Goal: Check status: Check status

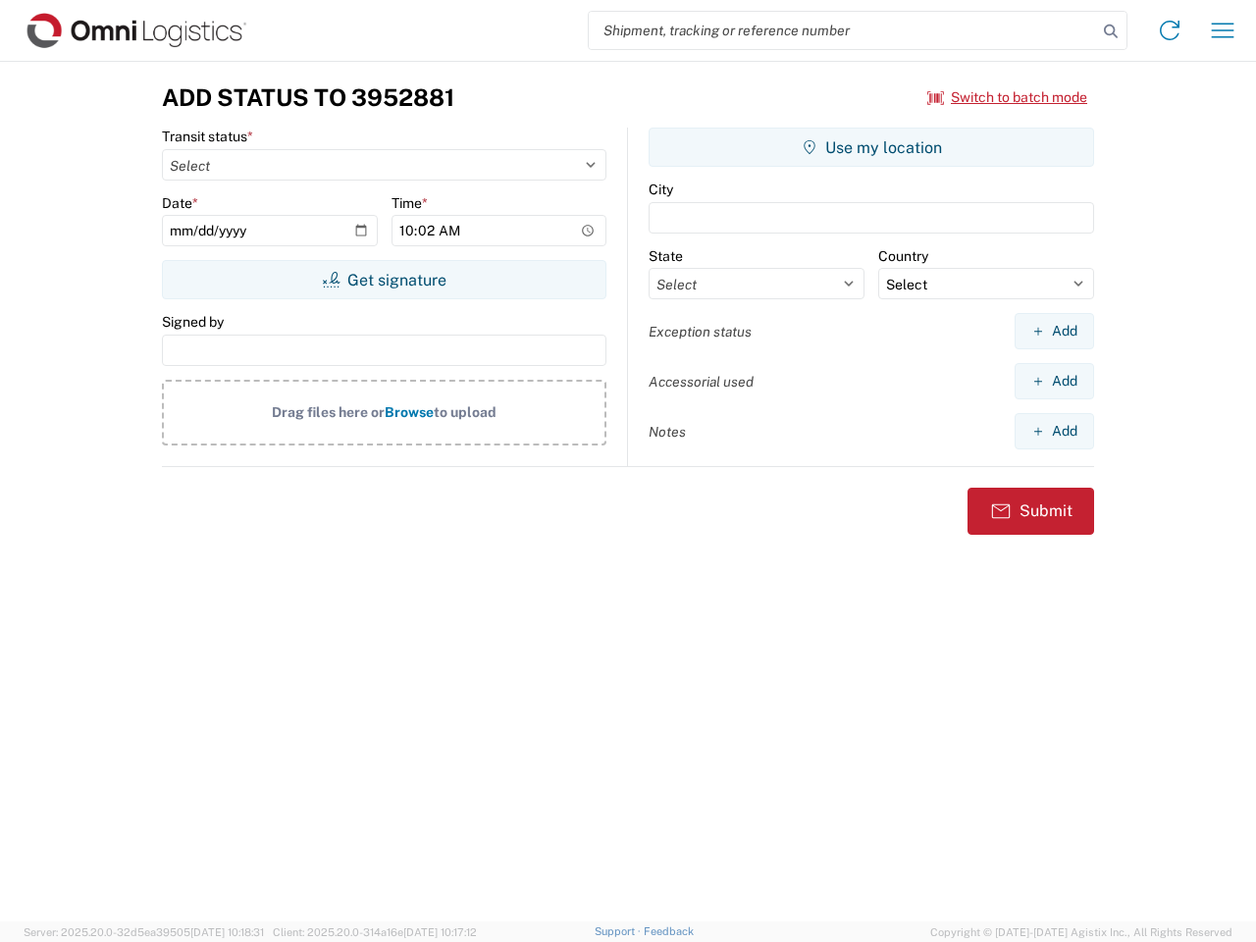
click at [843, 30] on input "search" at bounding box center [843, 30] width 508 height 37
click at [1111, 31] on icon at bounding box center [1110, 31] width 27 height 27
click at [1170, 30] on icon at bounding box center [1169, 30] width 31 height 31
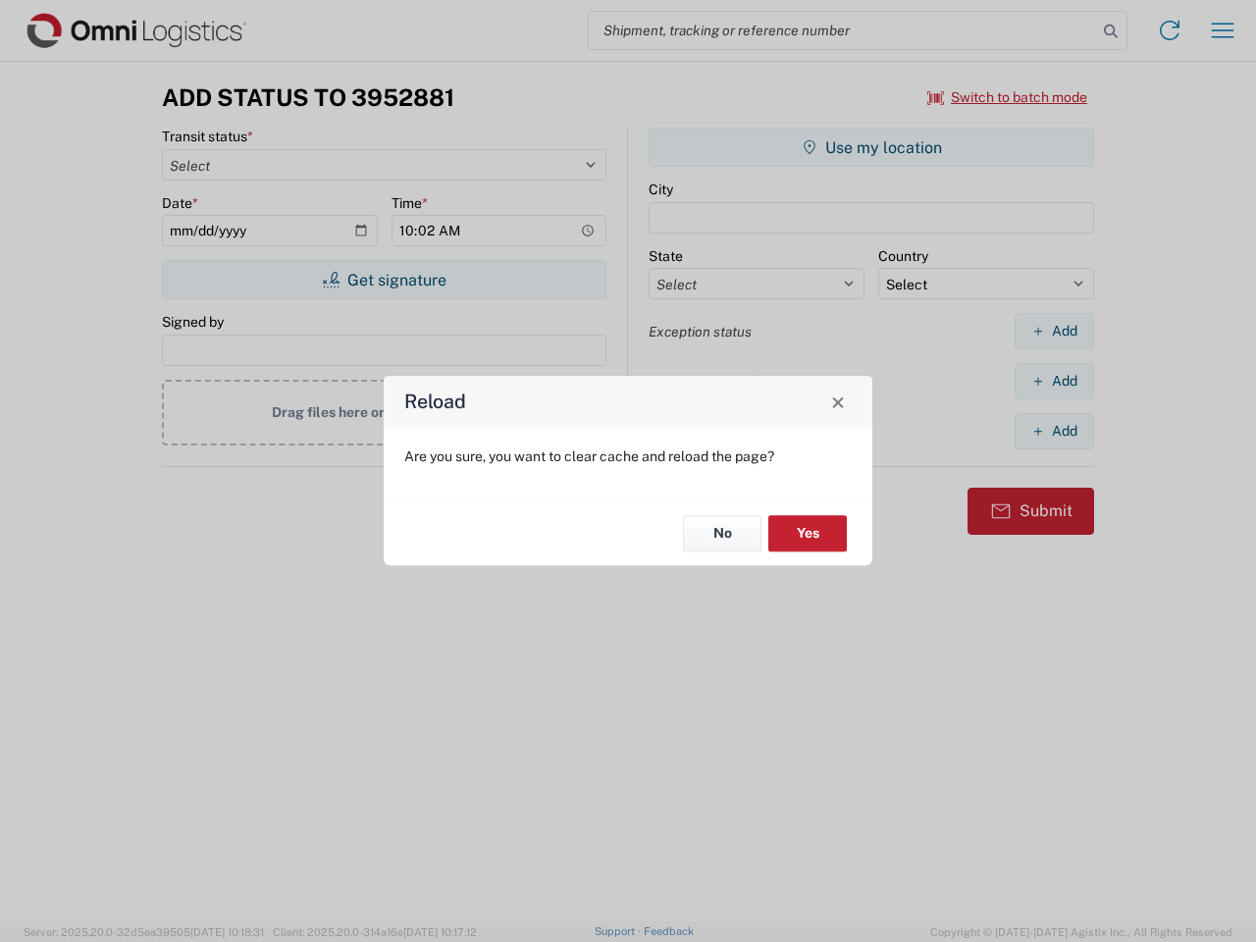
click at [1008, 97] on div "Reload Are you sure, you want to clear cache and reload the page? No Yes" at bounding box center [628, 471] width 1256 height 942
click at [384, 280] on div "Reload Are you sure, you want to clear cache and reload the page? No Yes" at bounding box center [628, 471] width 1256 height 942
click at [872, 147] on div "Reload Are you sure, you want to clear cache and reload the page? No Yes" at bounding box center [628, 471] width 1256 height 942
click at [1054, 331] on div "Reload Are you sure, you want to clear cache and reload the page? No Yes" at bounding box center [628, 471] width 1256 height 942
click at [1054, 381] on div "Reload Are you sure, you want to clear cache and reload the page? No Yes" at bounding box center [628, 471] width 1256 height 942
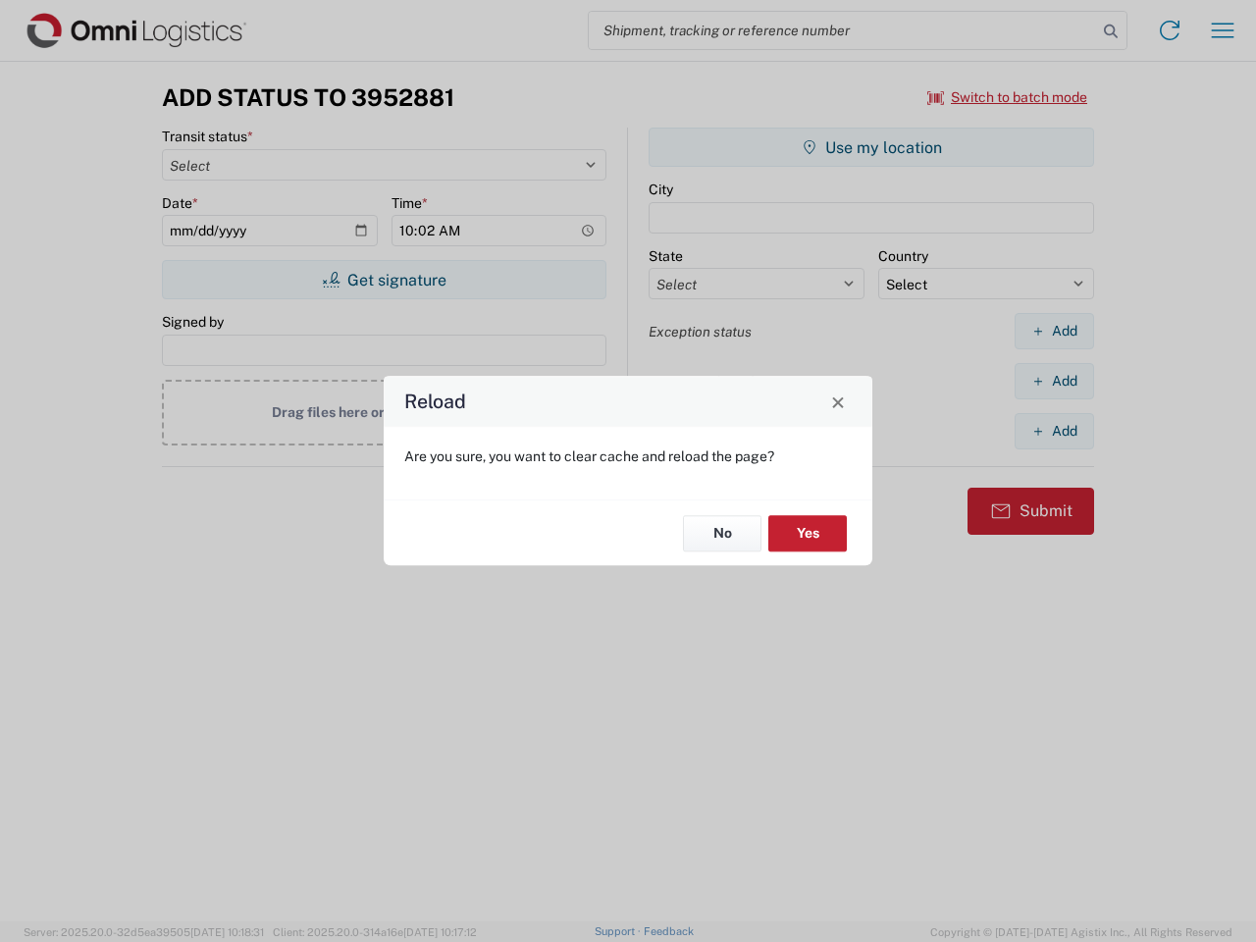
click at [1054, 431] on div "Reload Are you sure, you want to clear cache and reload the page? No Yes" at bounding box center [628, 471] width 1256 height 942
